Goal: Task Accomplishment & Management: Use online tool/utility

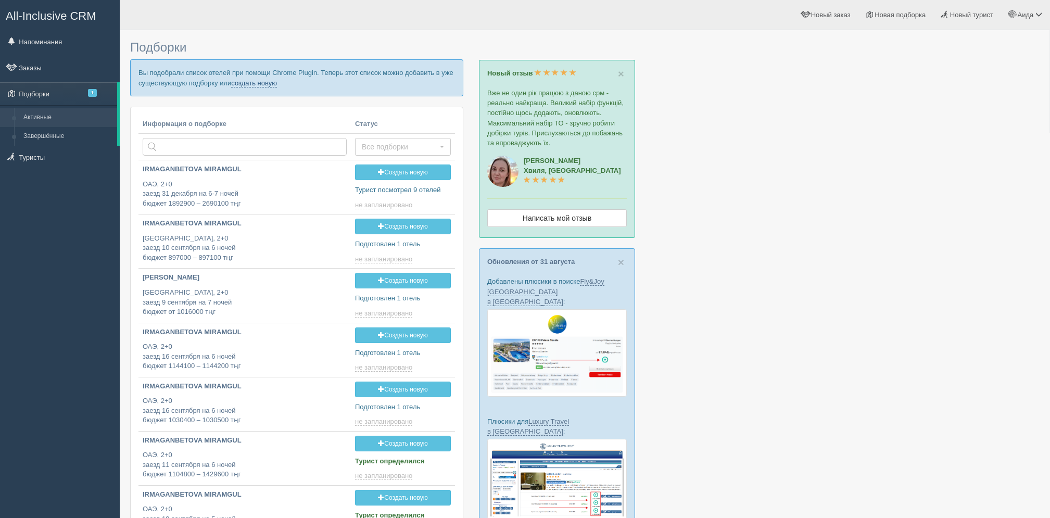
click at [250, 83] on link "создать новую" at bounding box center [254, 83] width 46 height 8
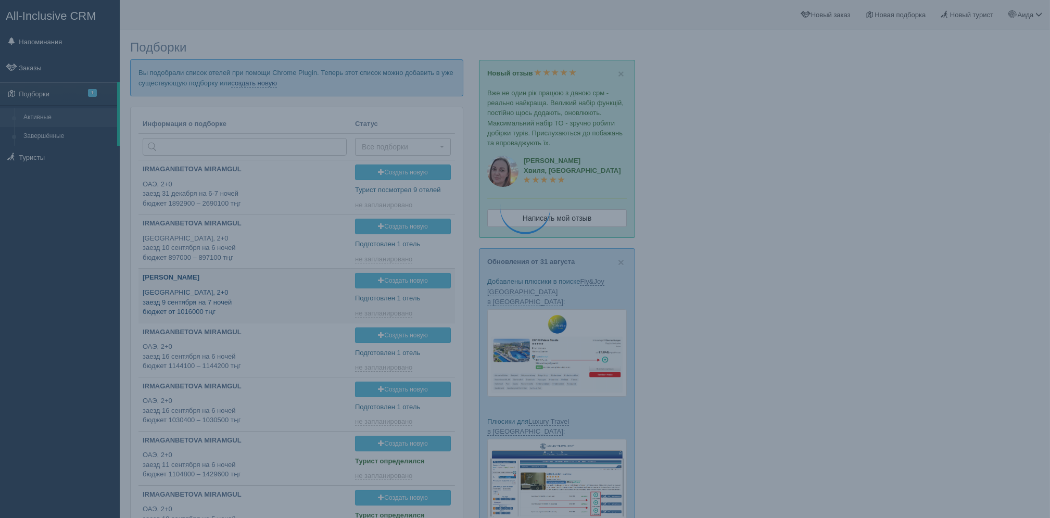
type input "2025-09-06 19:30"
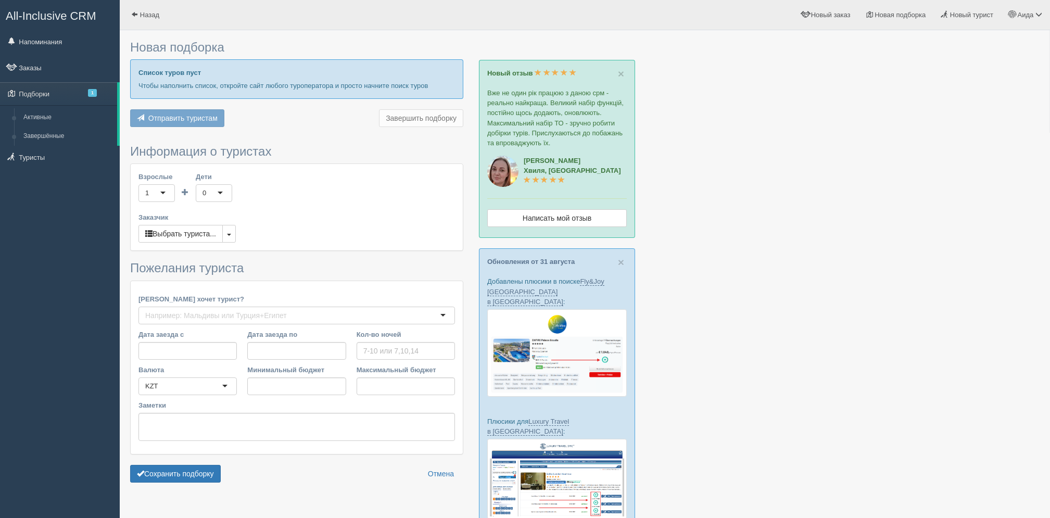
type input "6"
type input "893700"
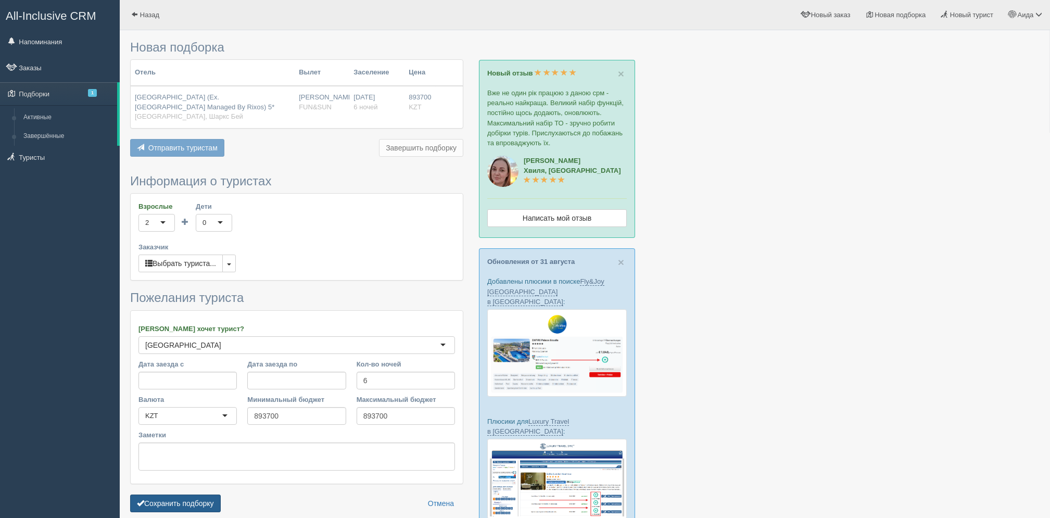
click at [197, 503] on button "Сохранить подборку" at bounding box center [175, 503] width 91 height 18
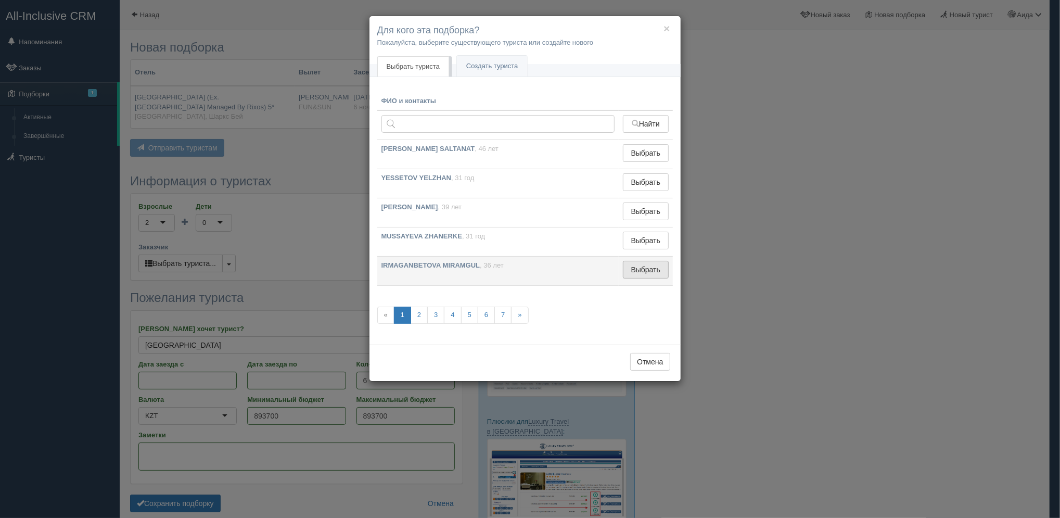
drag, startPoint x: 637, startPoint y: 280, endPoint x: 651, endPoint y: 267, distance: 18.8
click at [651, 267] on td "Выбрать Выбран" at bounding box center [646, 271] width 54 height 29
click at [651, 267] on button "Выбрать" at bounding box center [645, 270] width 45 height 18
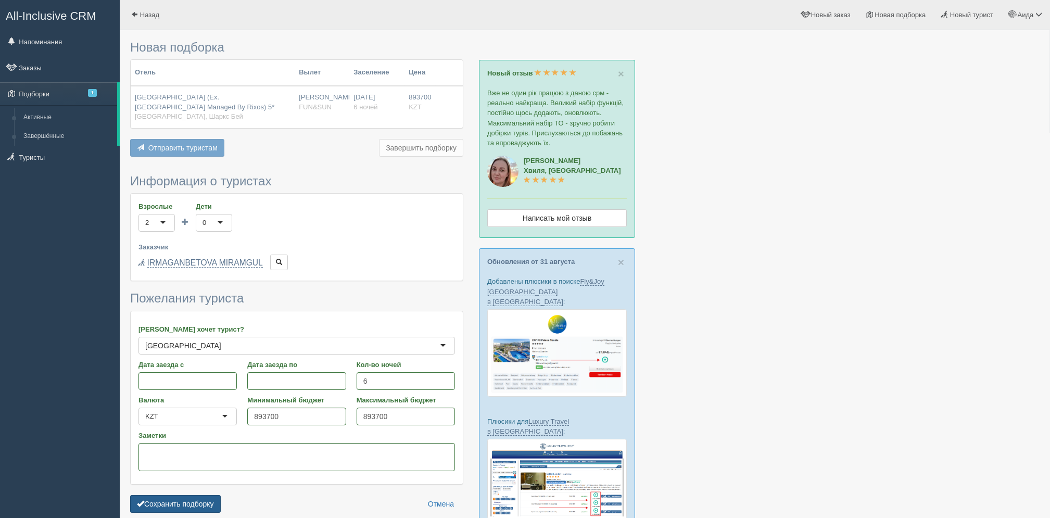
click at [211, 508] on button "Сохранить подборку" at bounding box center [175, 504] width 91 height 18
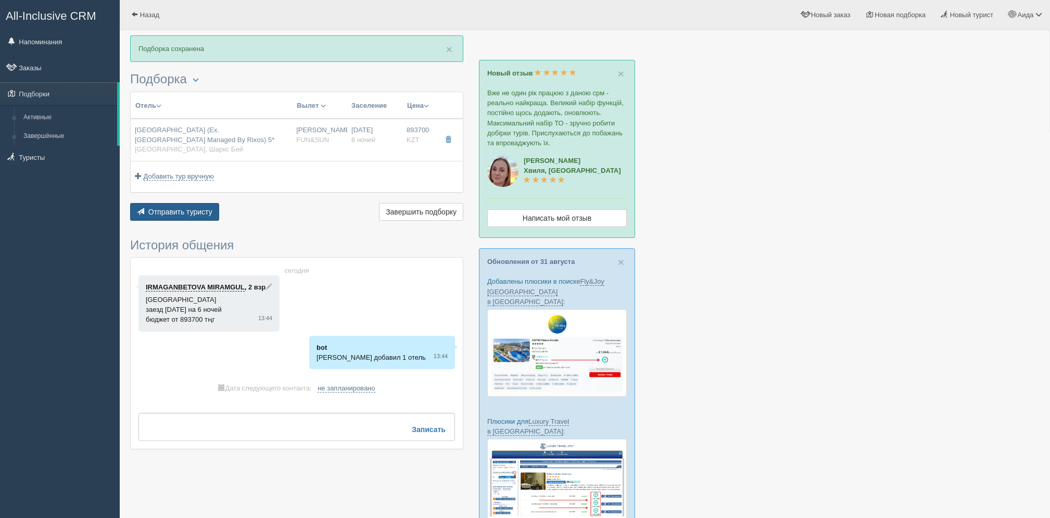
click at [206, 206] on div "Отель Разделить отели... Вылет Выезд Авиа Автобус Заселение Цена Дешёвые вначале" at bounding box center [296, 158] width 333 height 132
click at [206, 206] on button "Отправить туристу Отправить" at bounding box center [174, 212] width 89 height 18
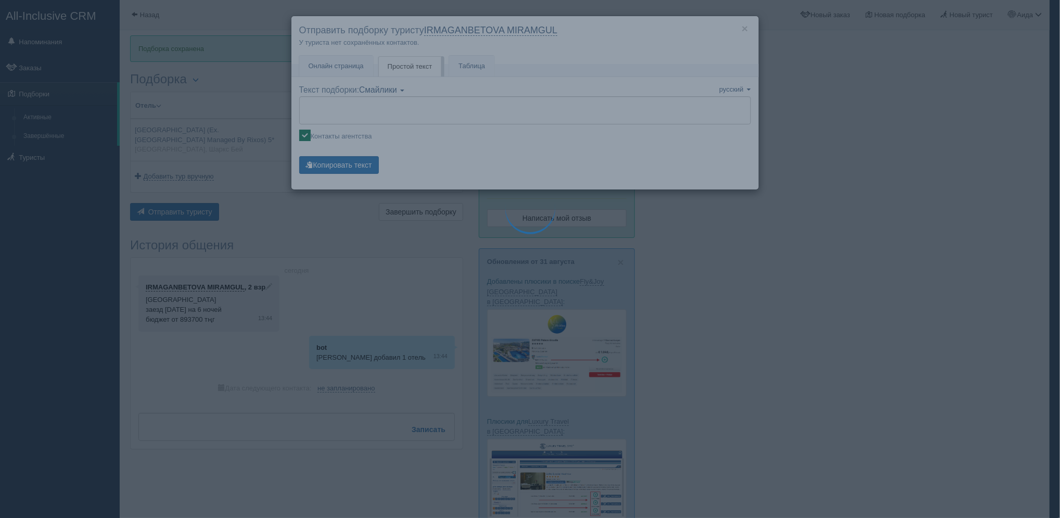
type textarea "🌞 Добрый день! Предлагаем Вам рассмотреть следующие варианты: 🌎 Египет, Шаркс Б…"
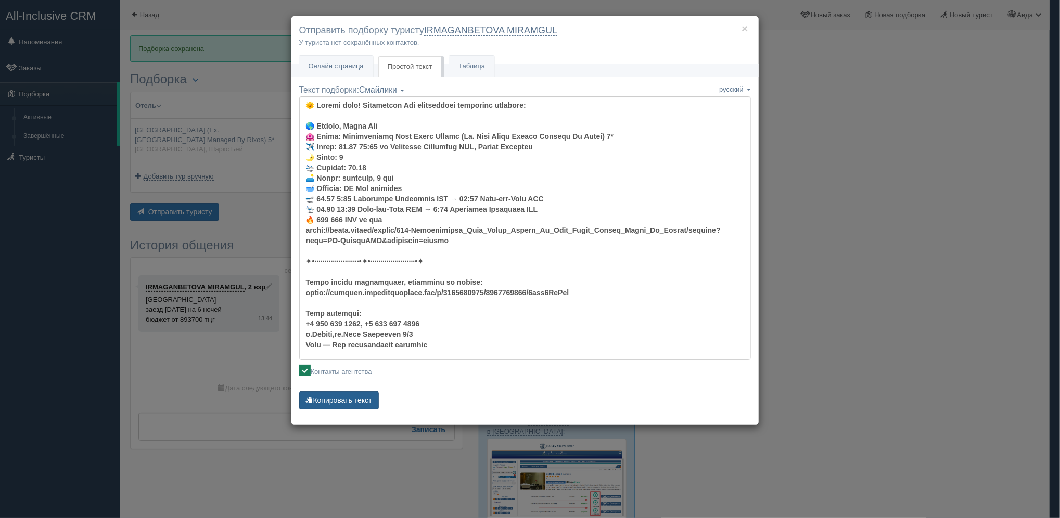
click at [346, 405] on button "Копировать текст" at bounding box center [339, 400] width 80 height 18
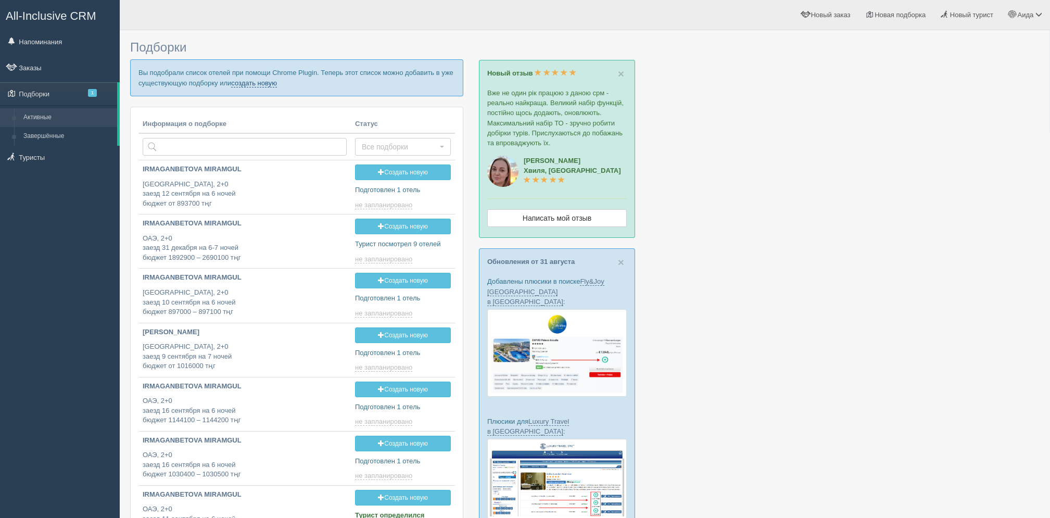
click at [273, 83] on link "создать новую" at bounding box center [254, 83] width 46 height 8
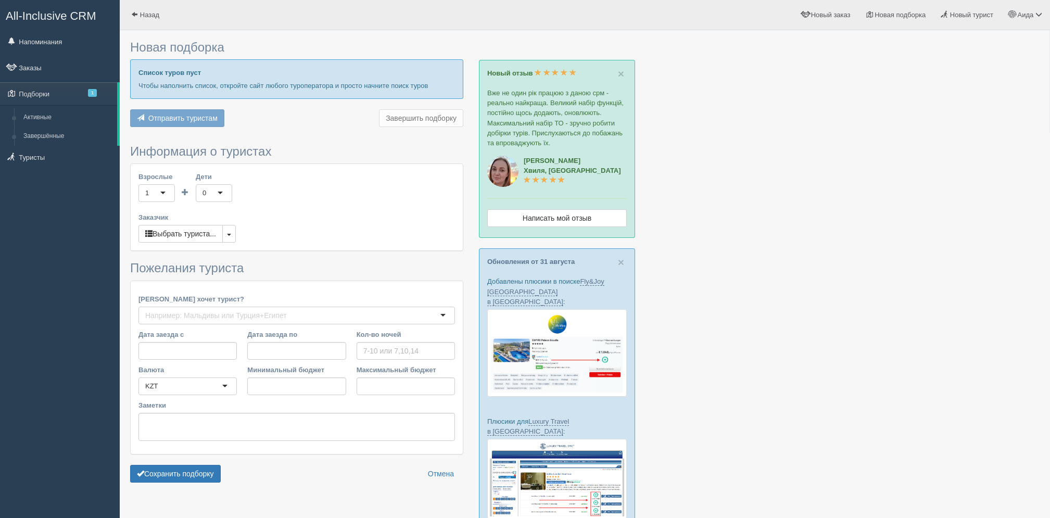
type input "7"
type input "1192300"
type input "1192400"
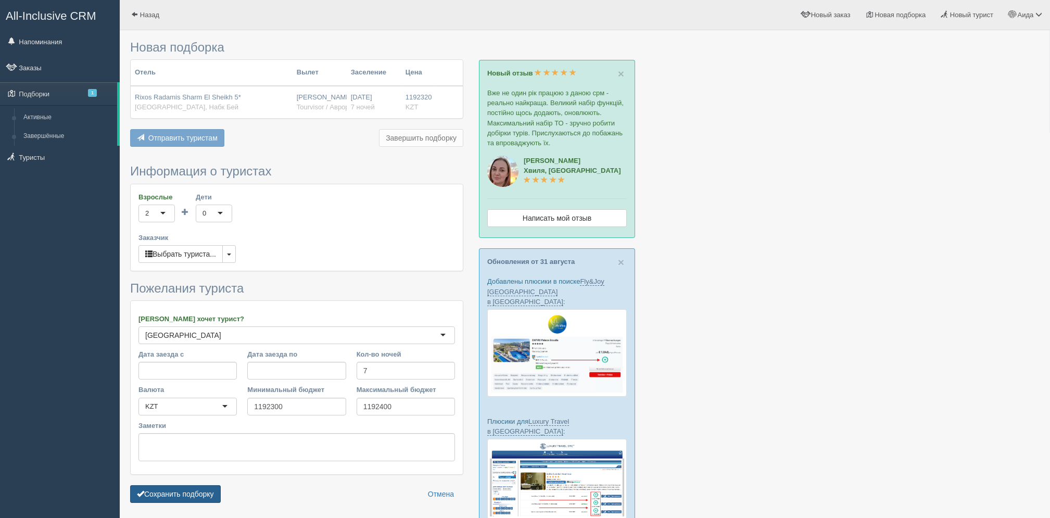
click at [210, 498] on button "Сохранить подборку" at bounding box center [175, 494] width 91 height 18
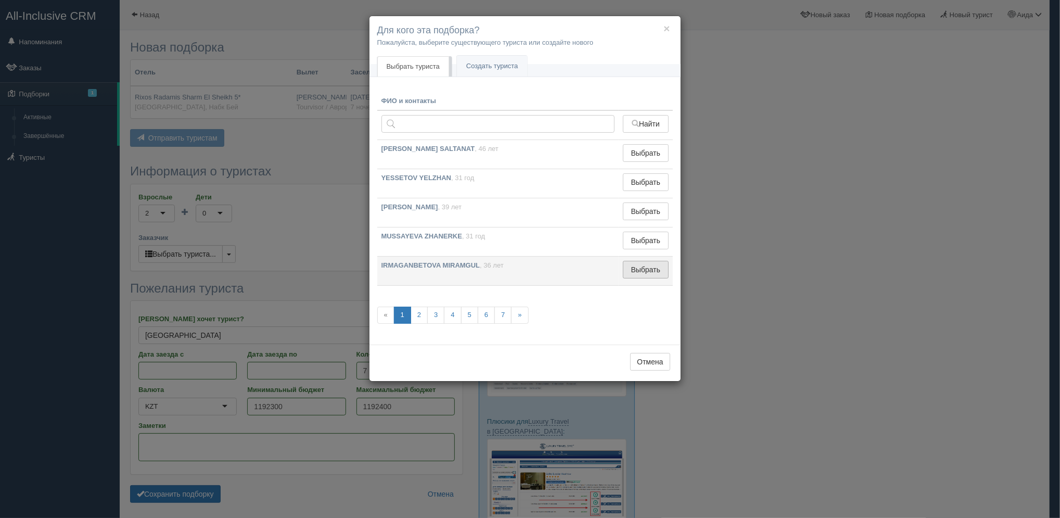
click at [638, 261] on button "Выбрать" at bounding box center [645, 270] width 45 height 18
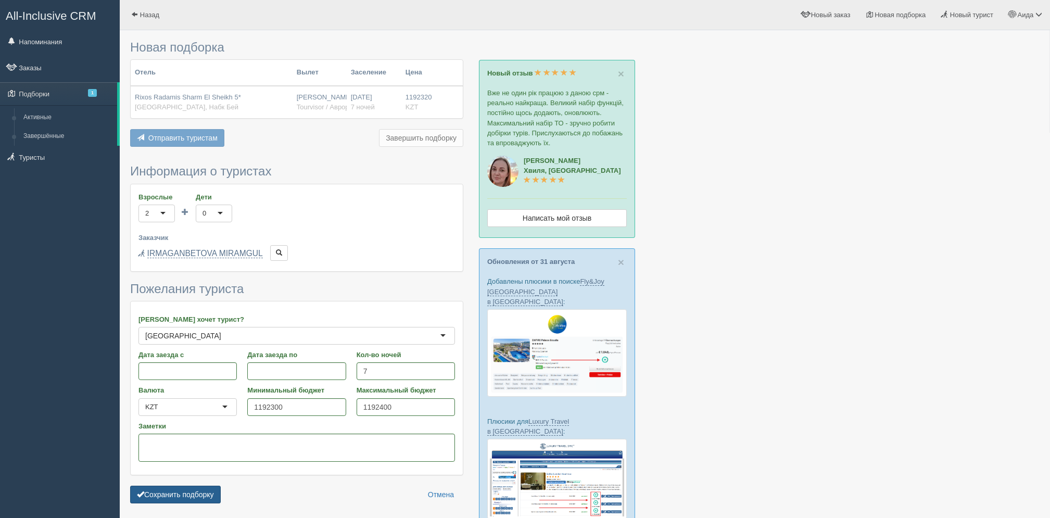
click at [197, 489] on button "Сохранить подборку" at bounding box center [175, 494] width 91 height 18
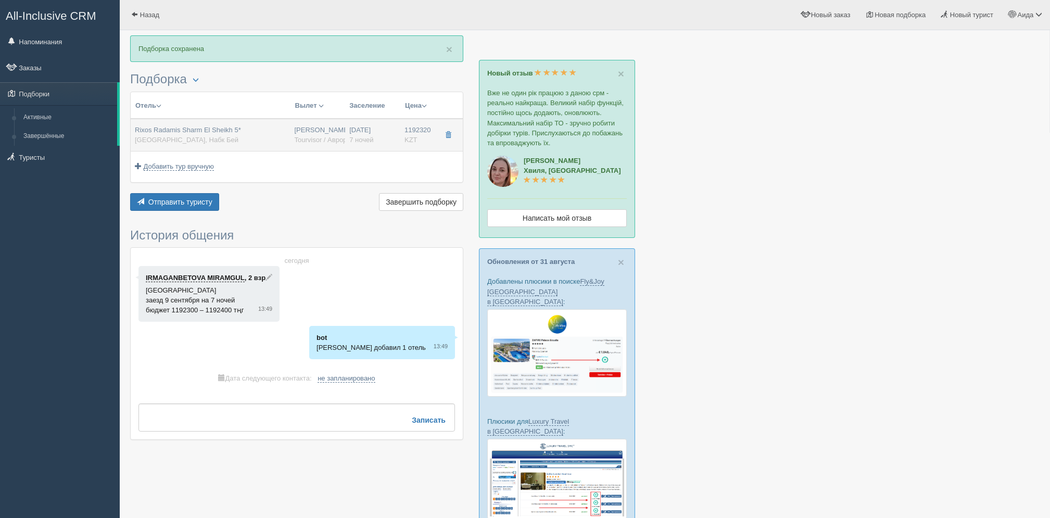
click at [362, 143] on span "7 ночей" at bounding box center [361, 140] width 24 height 8
type input "Rixos Radamis Sharm El Sheikh 5*"
type input "[GEOGRAPHIC_DATA]"
type input "Набк Бей"
type input "1192320.00"
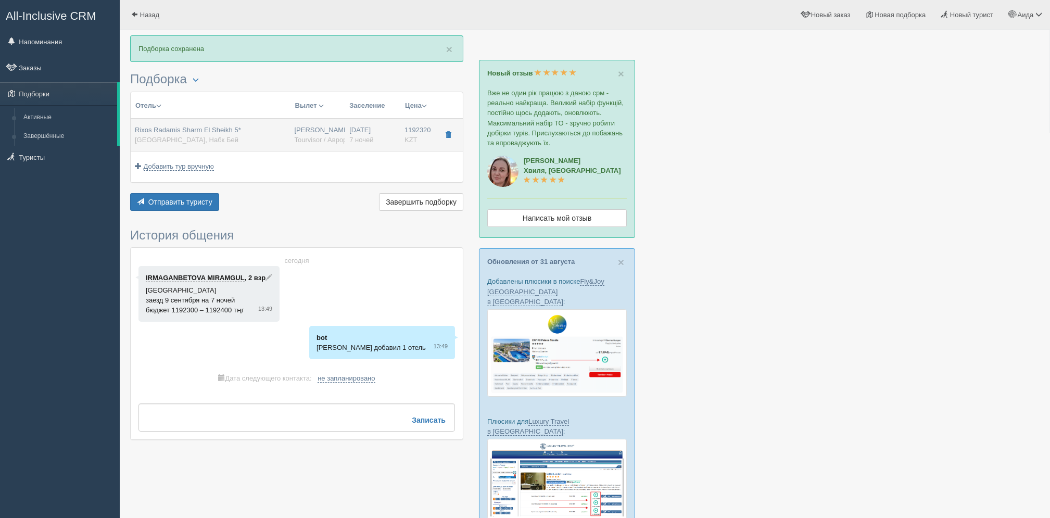
type input "[PERSON_NAME]"
type input "Шарм-эль-Шейх SSH"
type input "08:50"
type input "13:30"
type input "Air Astana"
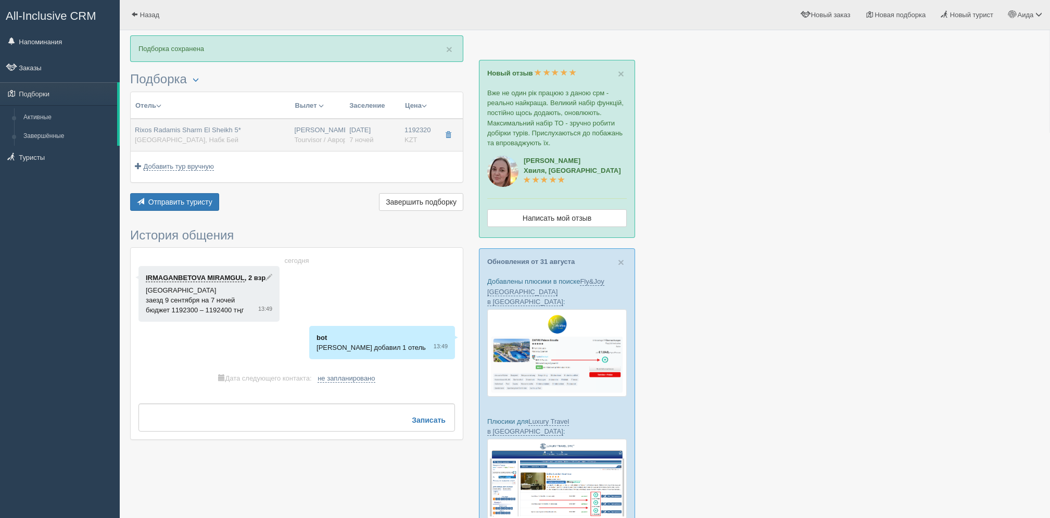
type input "14:30"
type input "22:25"
type input "7"
type input "superior (blue planet)"
type input "UAI - Ультра Все Включено"
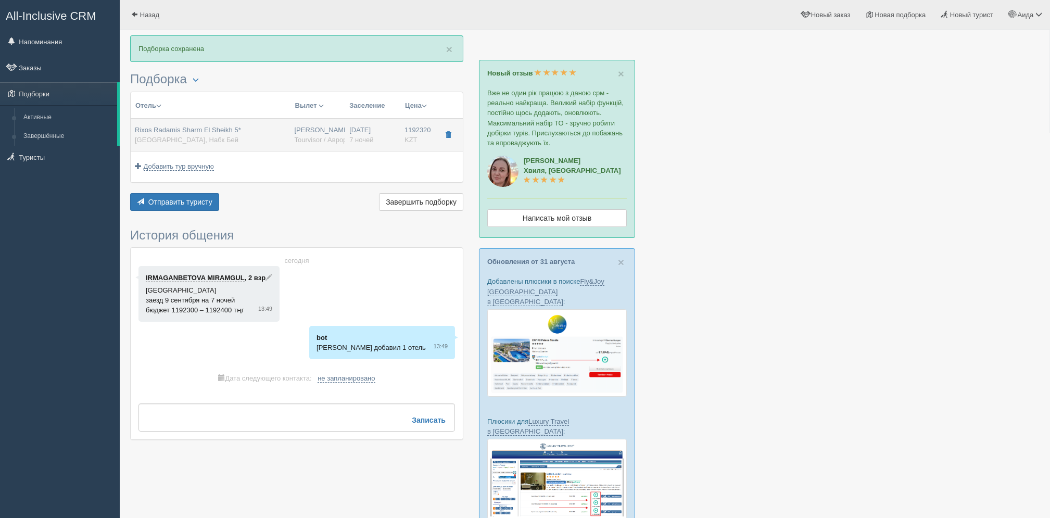
type input "Tourvisor / Аврора-БГ"
type input "https://tourvisor.ru/countries#!/hotel=rixos-radamis-sharm-el-sheikh"
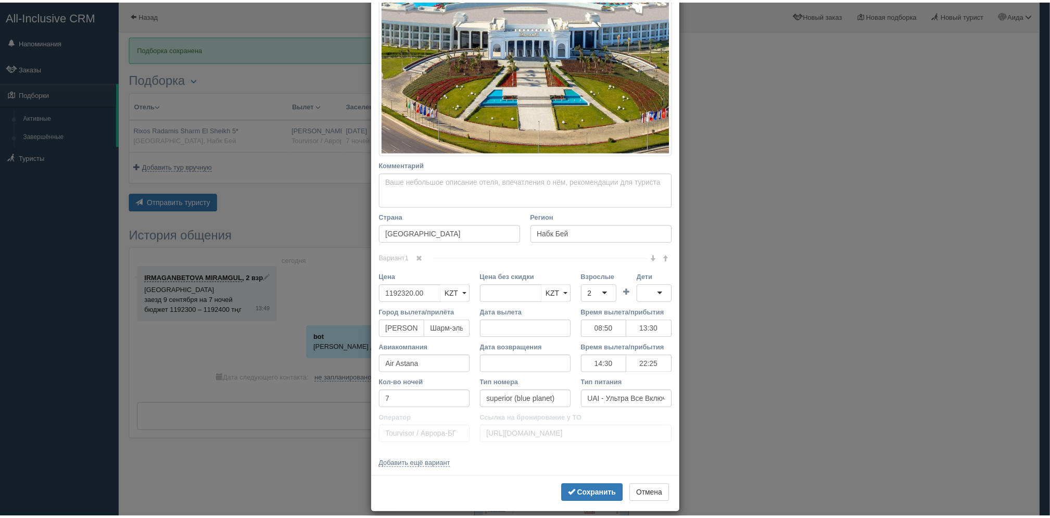
scroll to position [239, 0]
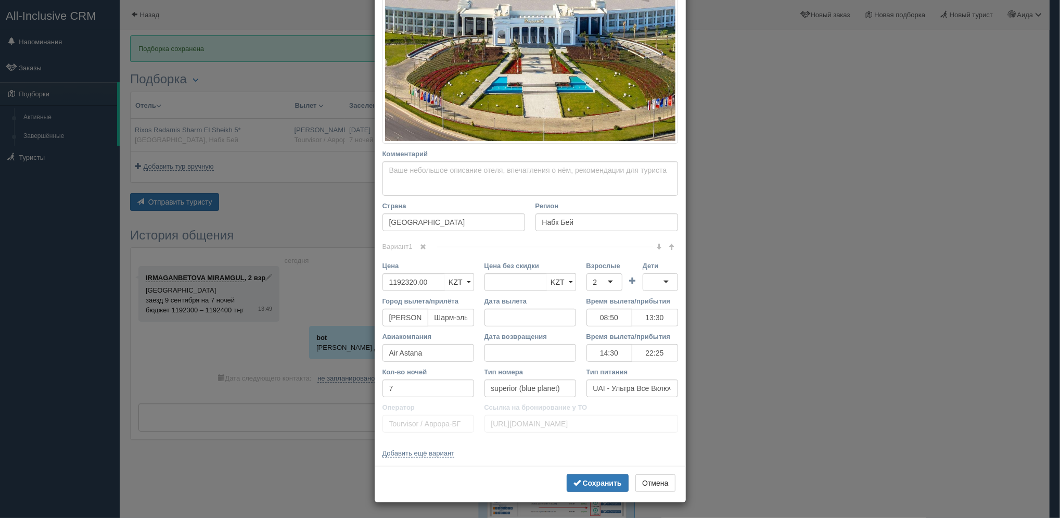
click at [797, 214] on div "× Редактировать тур Название отеля Rixos Radamis Sharm El Sheikh 5* Ссылка на о…" at bounding box center [530, 259] width 1060 height 518
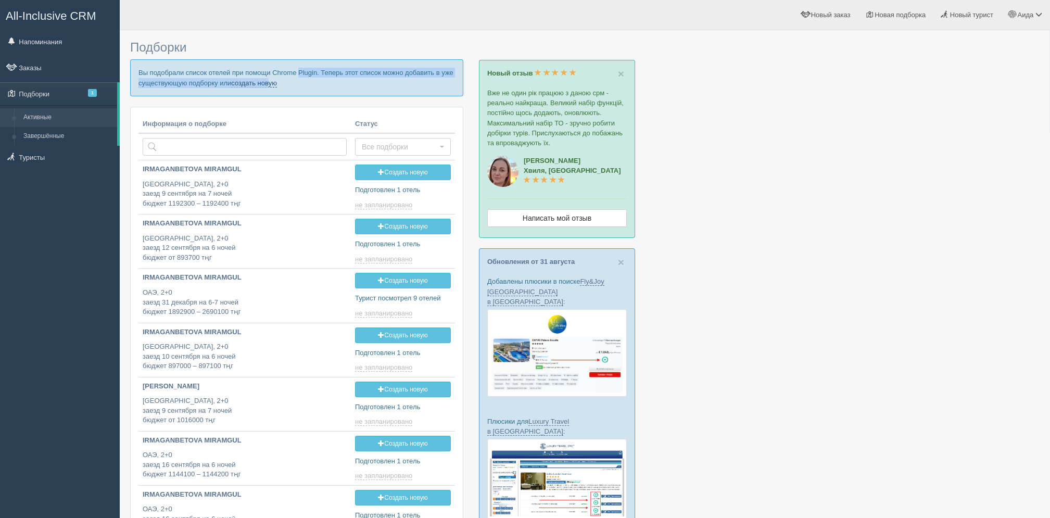
drag, startPoint x: 265, startPoint y: 75, endPoint x: 268, endPoint y: 82, distance: 7.2
click at [268, 82] on p "Вы подобрали список отелей при помощи Chrome Plugin. Теперь этот список можно д…" at bounding box center [296, 77] width 333 height 36
click at [268, 82] on link "создать новую" at bounding box center [254, 83] width 46 height 8
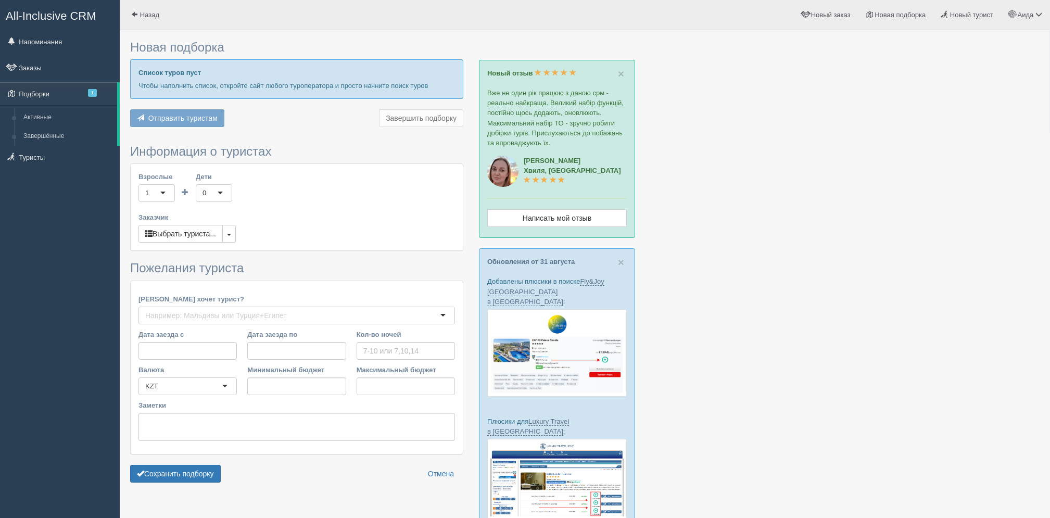
type input "7"
type input "1191500"
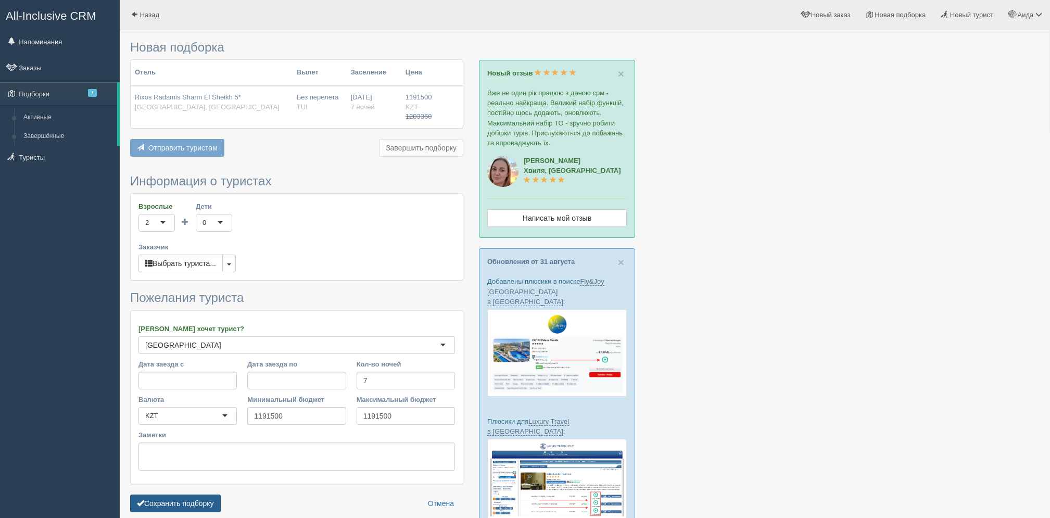
click at [215, 510] on button "Сохранить подборку" at bounding box center [175, 503] width 91 height 18
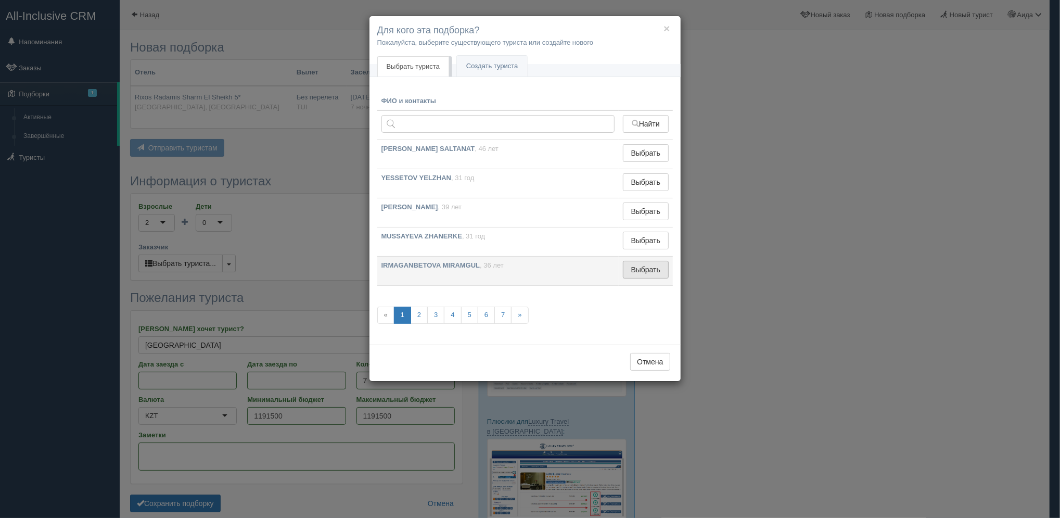
click at [659, 274] on button "Выбрать" at bounding box center [645, 270] width 45 height 18
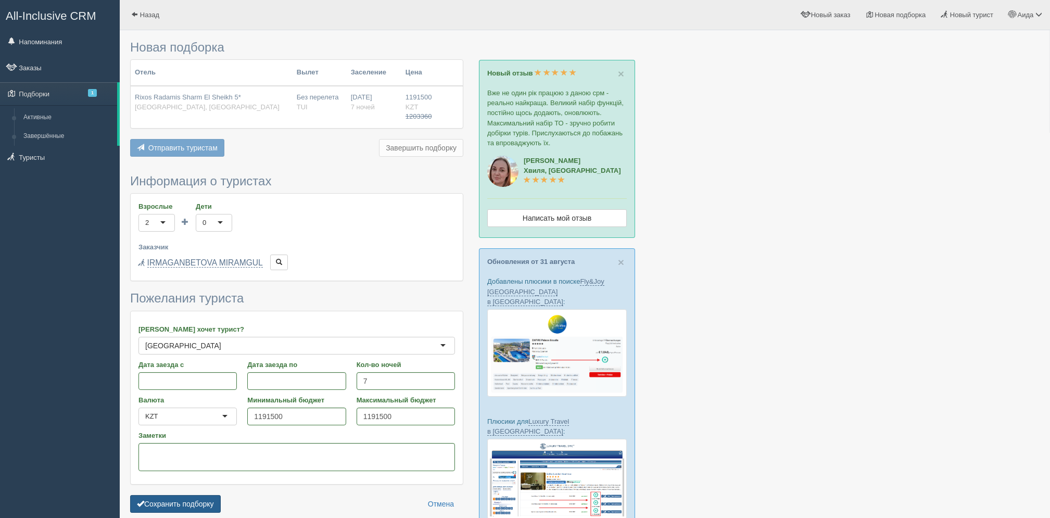
click at [163, 503] on button "Сохранить подборку" at bounding box center [175, 504] width 91 height 18
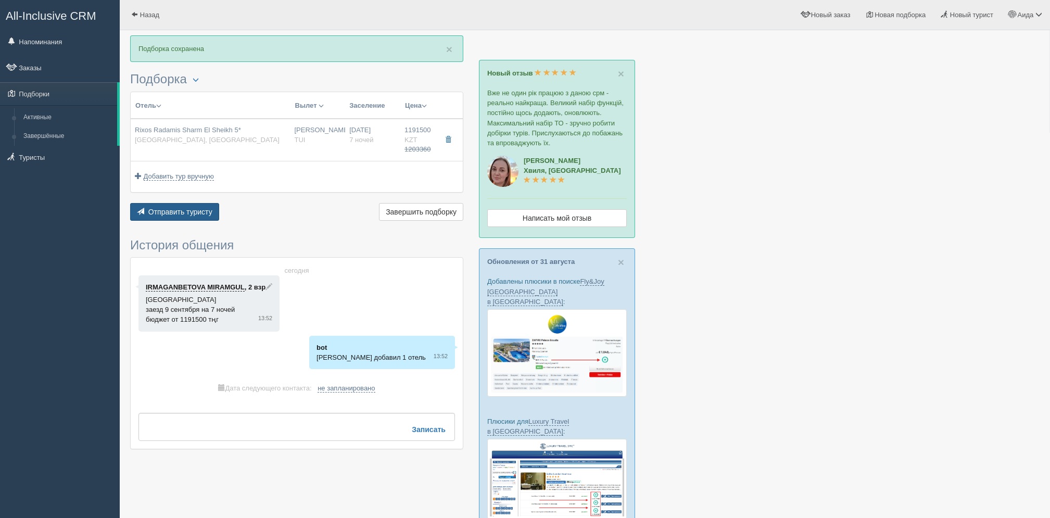
click at [194, 216] on button "Отправить туристу Отправить" at bounding box center [174, 212] width 89 height 18
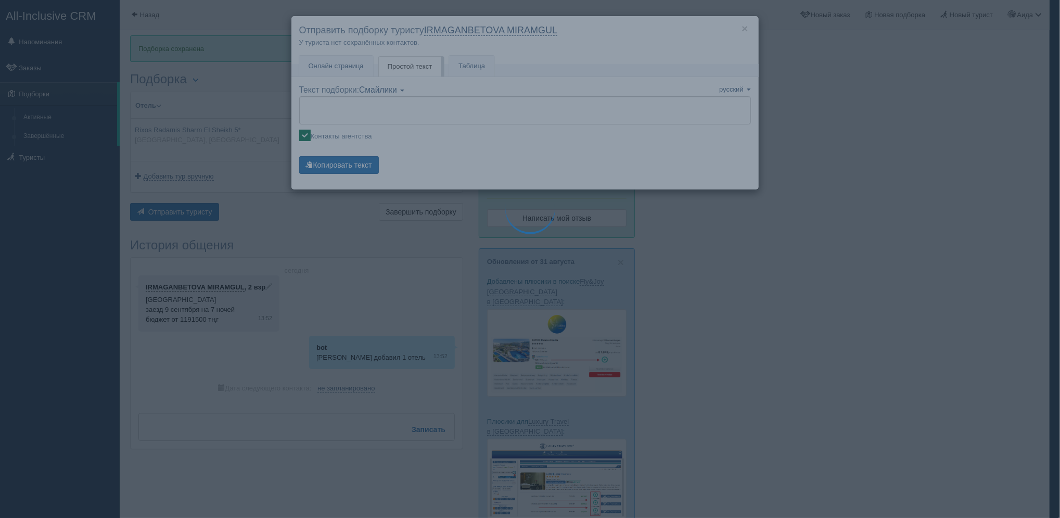
type textarea "🌞 Loremi dolo! Sitametcon Adi elitseddoei temporinc utlabore: 🌎 Etdolo, Magn-al…"
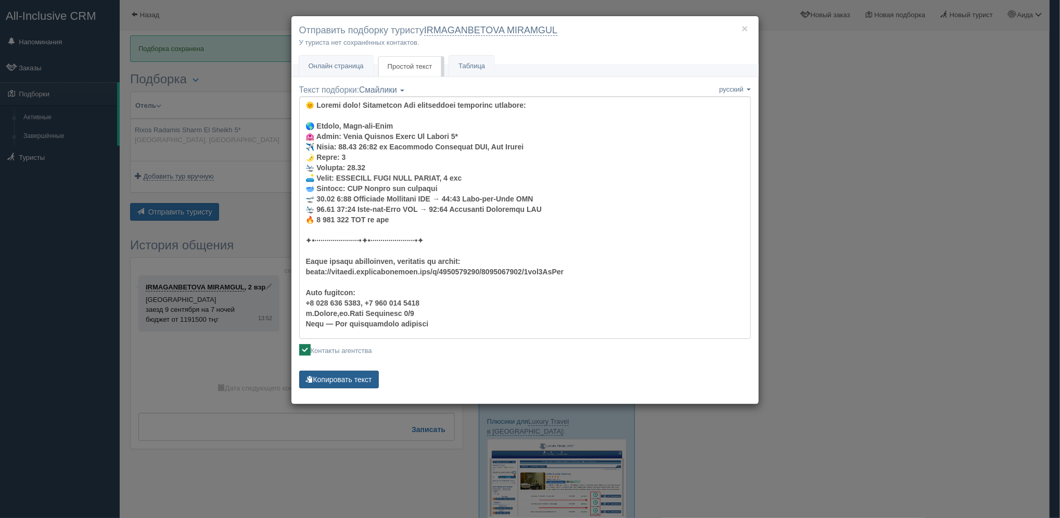
click at [337, 386] on button "Копировать текст" at bounding box center [339, 379] width 80 height 18
